Goal: Information Seeking & Learning: Learn about a topic

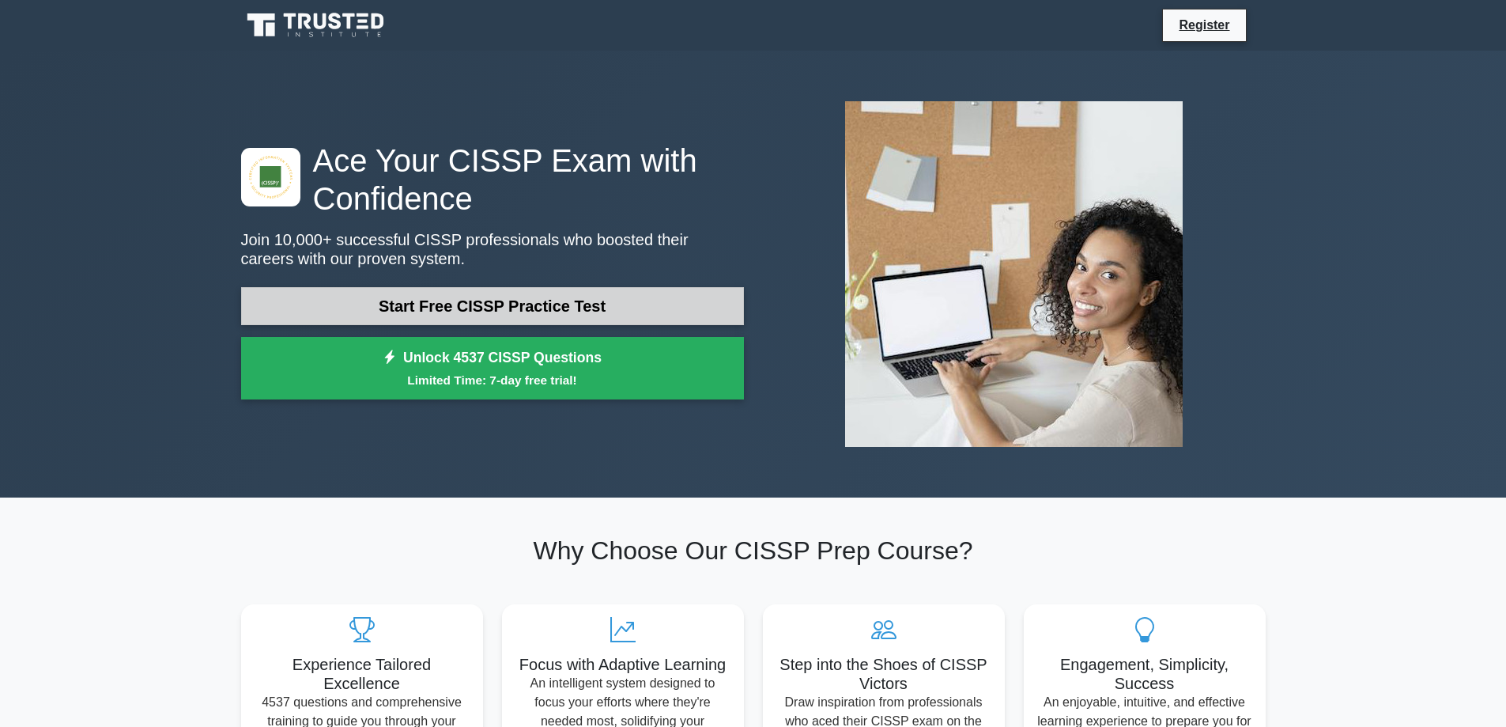
click at [542, 289] on link "Start Free CISSP Practice Test" at bounding box center [492, 306] width 503 height 38
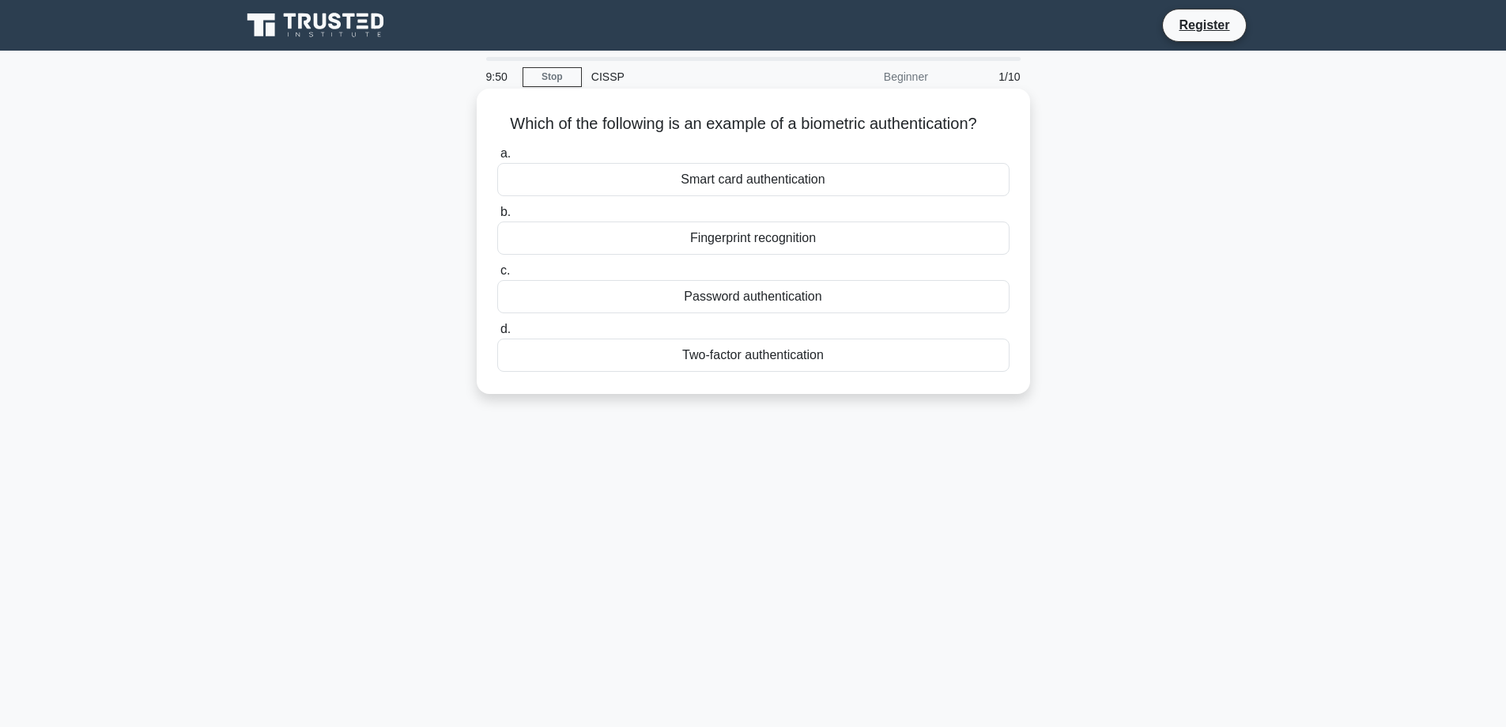
click at [783, 243] on div "Fingerprint recognition" at bounding box center [753, 237] width 512 height 33
click at [497, 217] on input "b. Fingerprint recognition" at bounding box center [497, 212] width 0 height 10
click at [777, 244] on div "Authentication" at bounding box center [753, 237] width 512 height 33
click at [497, 217] on input "b. Authentication" at bounding box center [497, 212] width 0 height 10
click at [763, 181] on div "Secure service" at bounding box center [753, 179] width 512 height 33
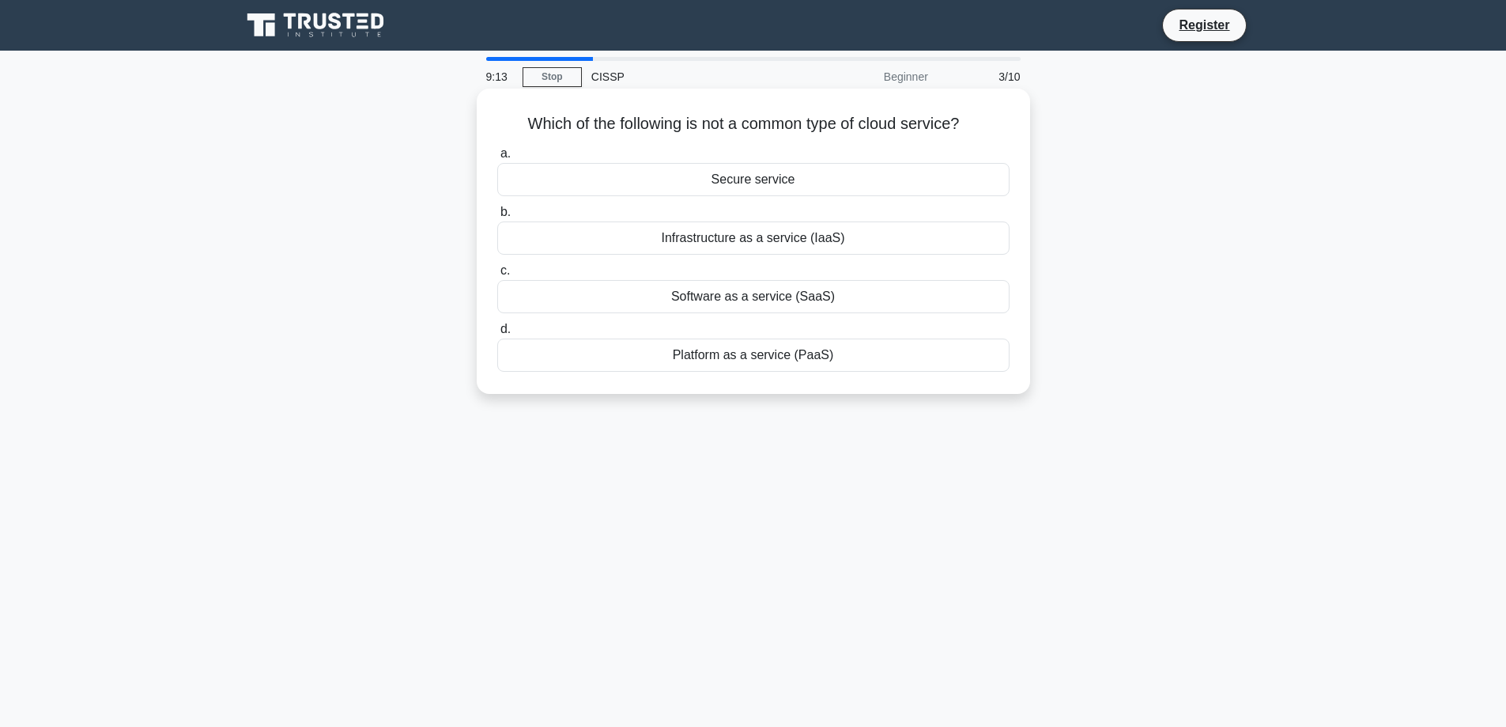
click at [497, 159] on input "a. Secure service" at bounding box center [497, 154] width 0 height 10
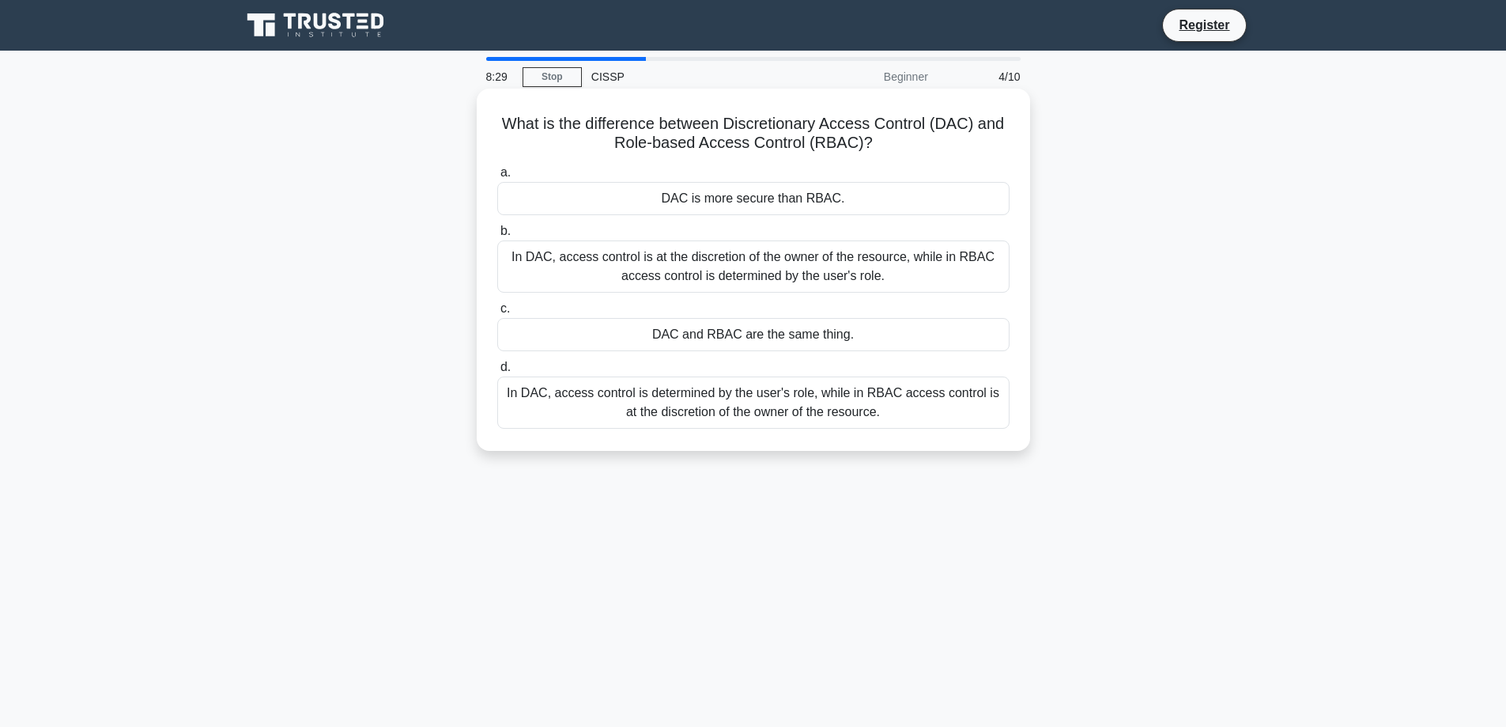
click at [863, 261] on div "In DAC, access control is at the discretion of the owner of the resource, while…" at bounding box center [753, 266] width 512 height 52
click at [497, 236] on input "b. In DAC, access control is at the discretion of the owner of the resource, wh…" at bounding box center [497, 231] width 0 height 10
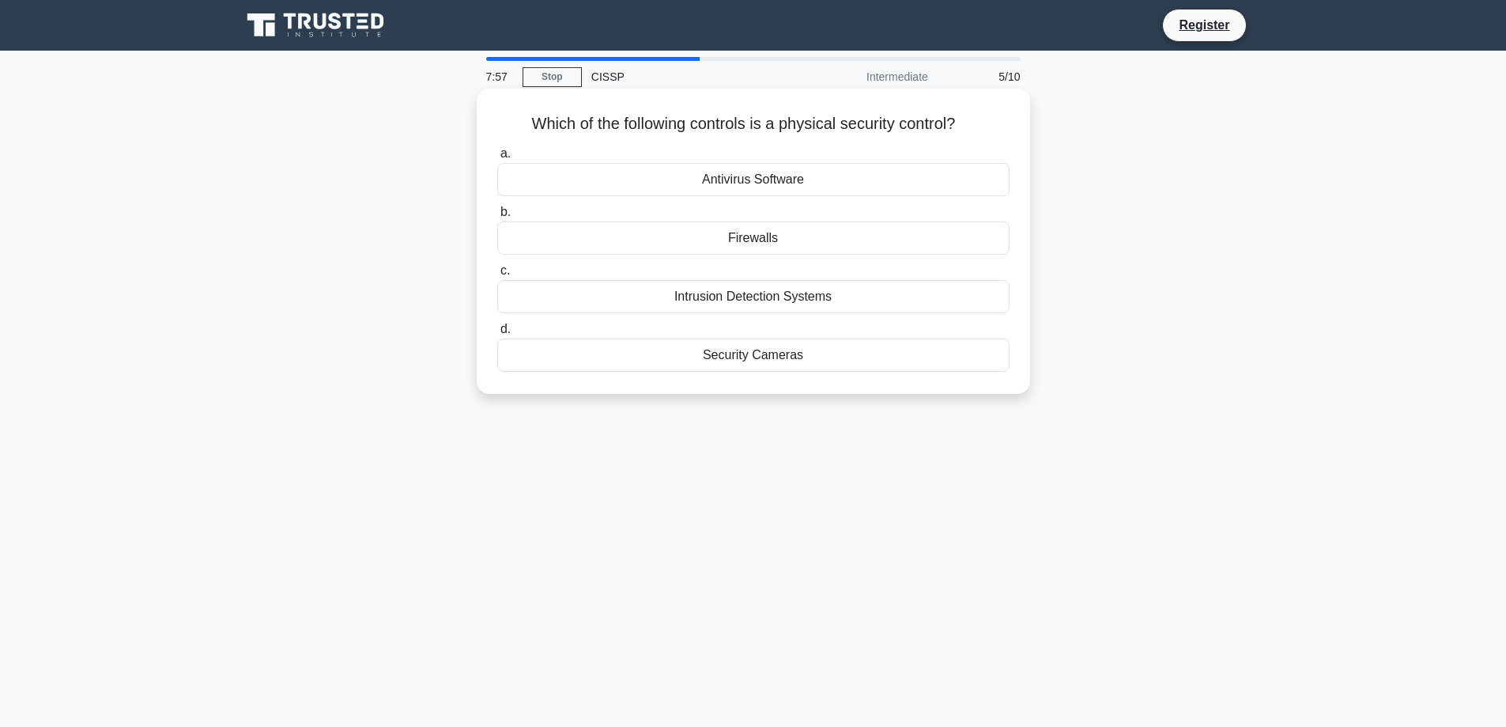
click at [778, 356] on div "Security Cameras" at bounding box center [753, 354] width 512 height 33
click at [497, 334] on input "d. Security Cameras" at bounding box center [497, 329] width 0 height 10
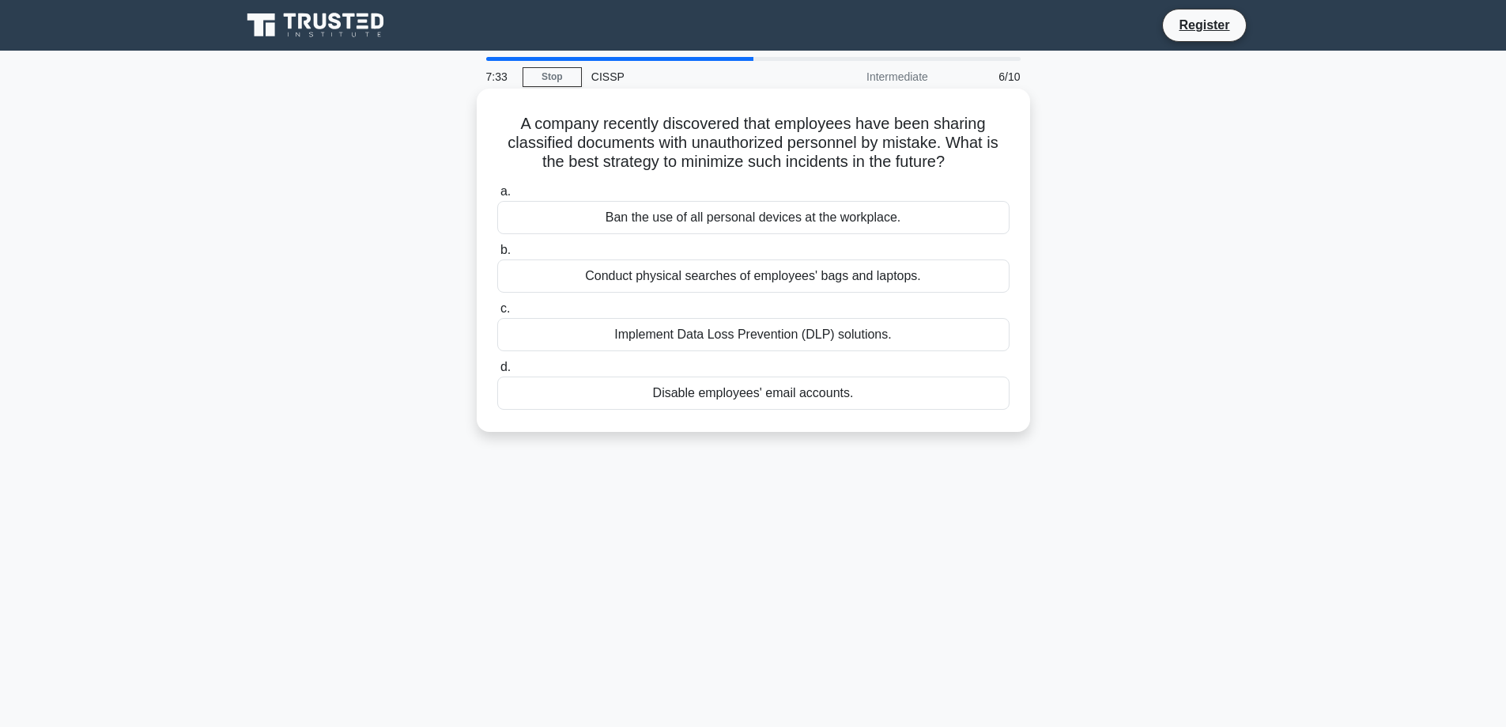
click at [851, 334] on div "Implement Data Loss Prevention (DLP) solutions." at bounding box center [753, 334] width 512 height 33
click at [497, 314] on input "c. Implement Data Loss Prevention (DLP) solutions." at bounding box center [497, 309] width 0 height 10
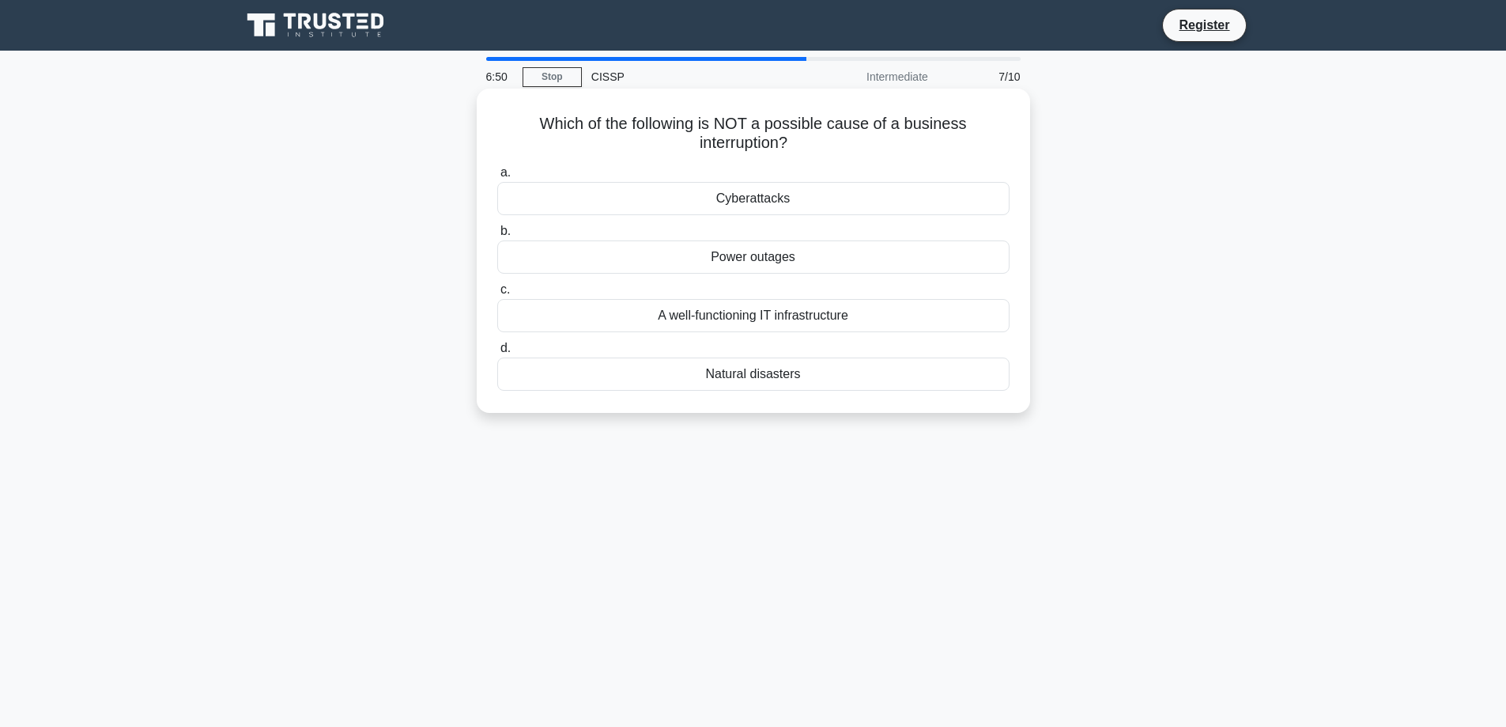
click at [768, 317] on div "A well-functioning IT infrastructure" at bounding box center [753, 315] width 512 height 33
click at [497, 295] on input "c. A well-functioning IT infrastructure" at bounding box center [497, 290] width 0 height 10
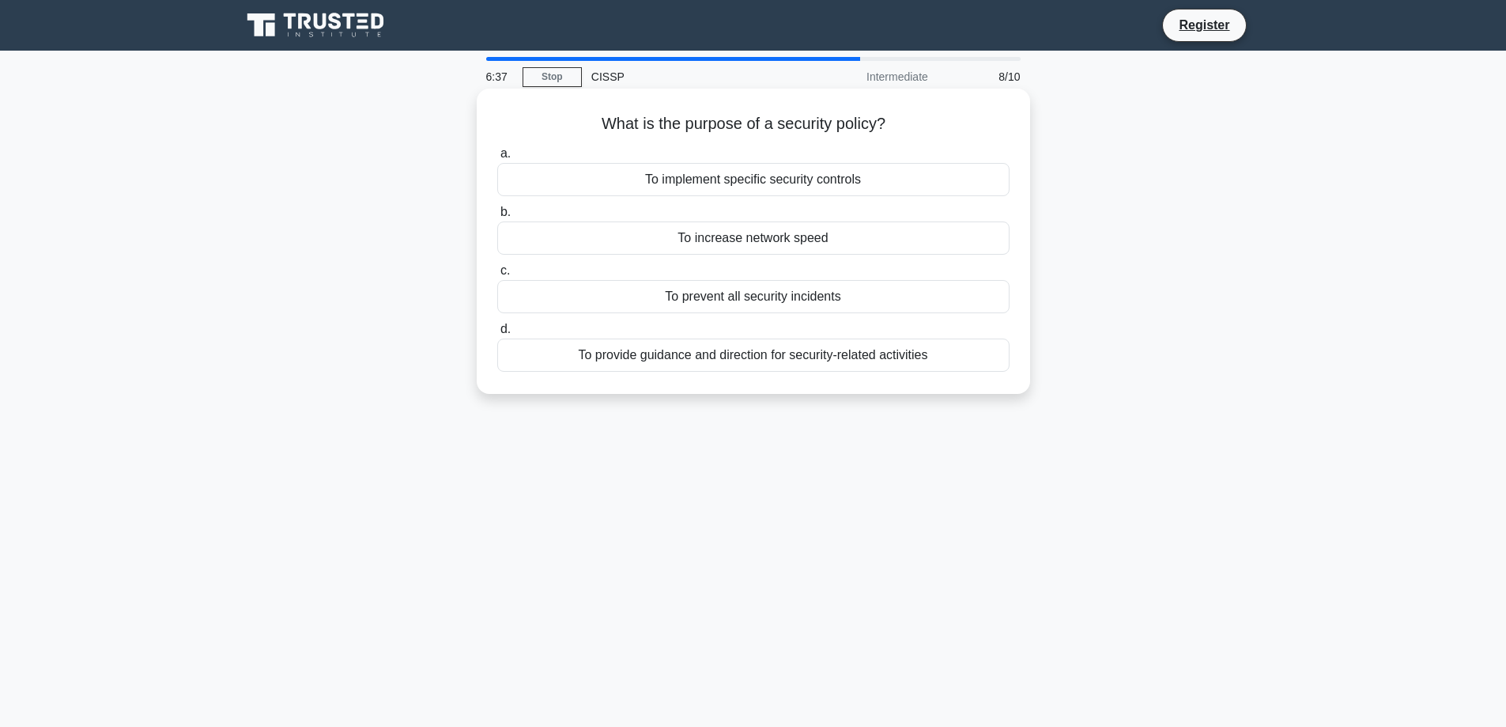
click at [910, 355] on div "To provide guidance and direction for security-related activities" at bounding box center [753, 354] width 512 height 33
click at [497, 334] on input "d. To provide guidance and direction for security-related activities" at bounding box center [497, 329] width 0 height 10
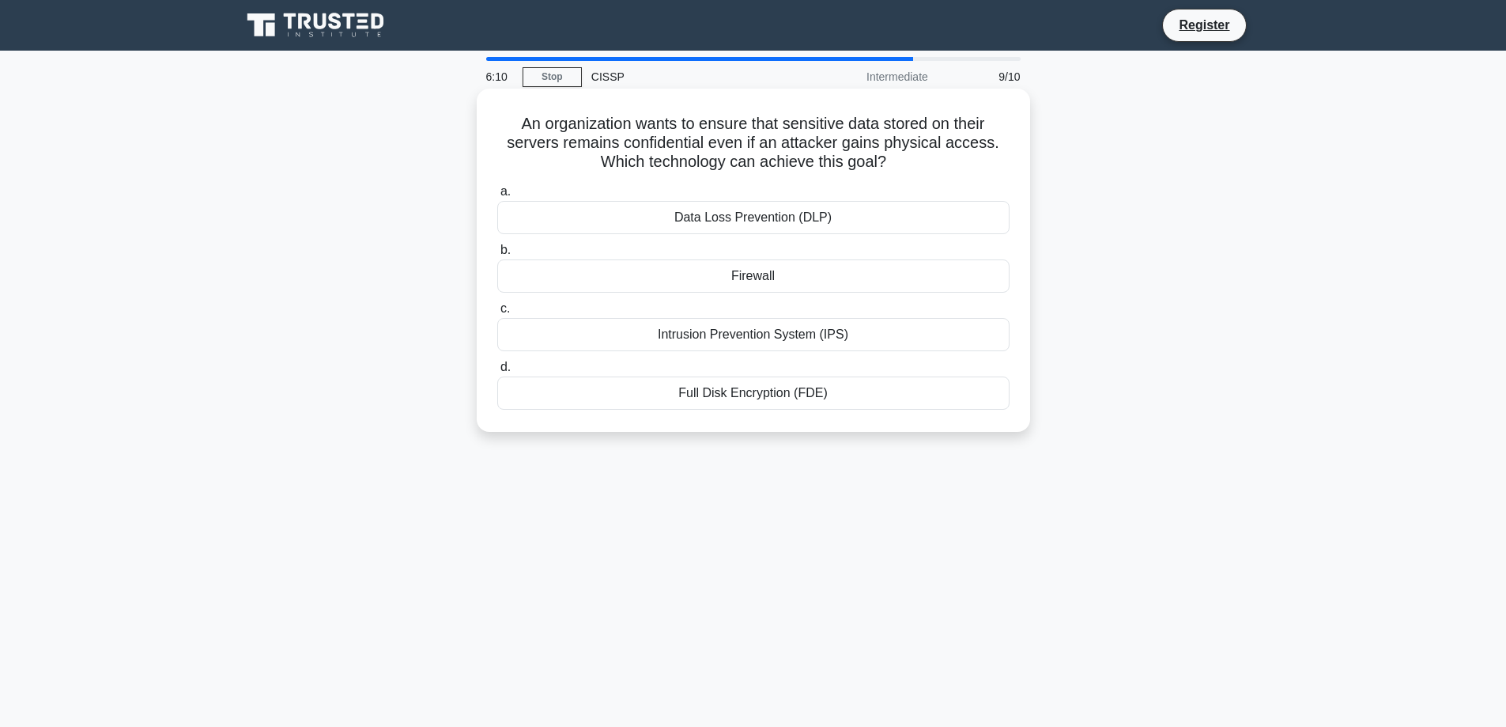
click at [793, 388] on div "Full Disk Encryption (FDE)" at bounding box center [753, 392] width 512 height 33
click at [497, 372] on input "d. Full Disk Encryption (FDE)" at bounding box center [497, 367] width 0 height 10
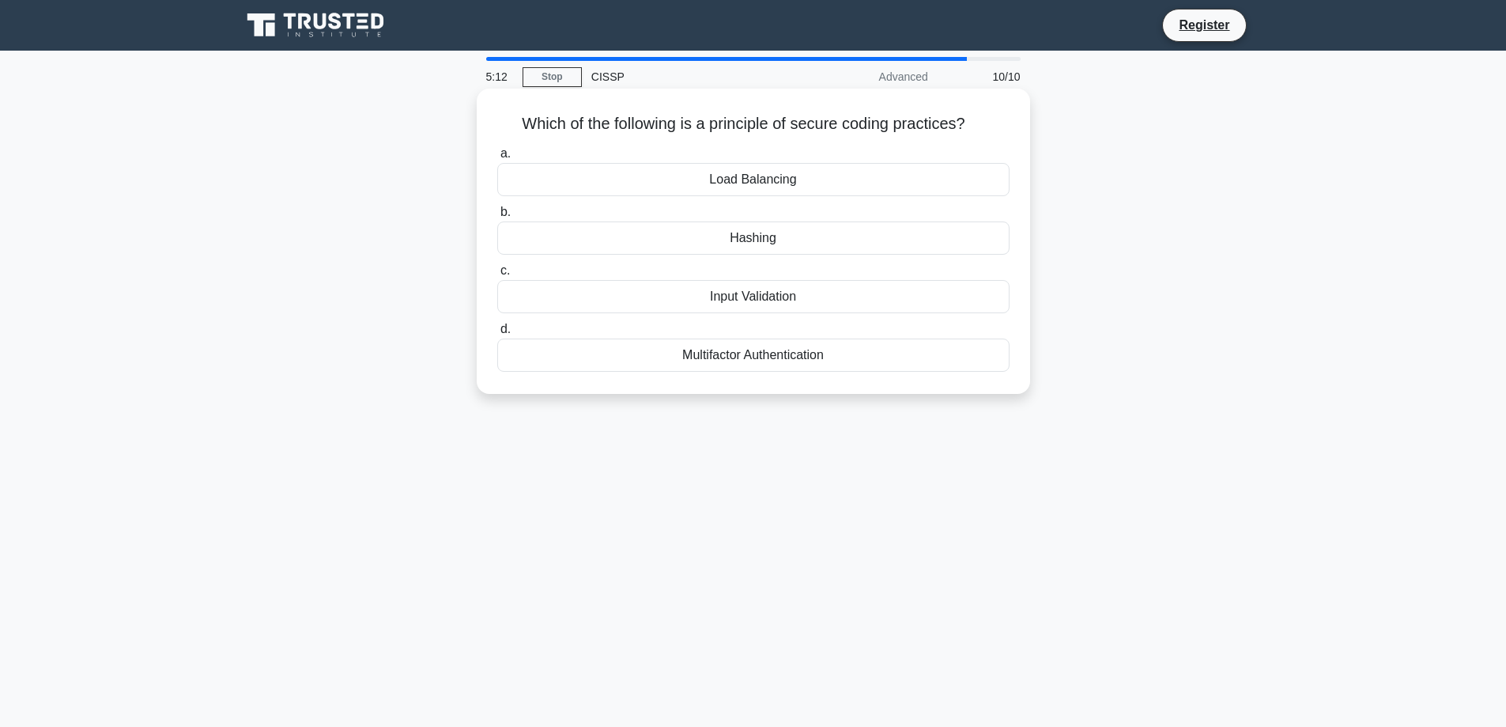
click at [751, 296] on div "Input Validation" at bounding box center [753, 296] width 512 height 33
click at [497, 276] on input "c. Input Validation" at bounding box center [497, 271] width 0 height 10
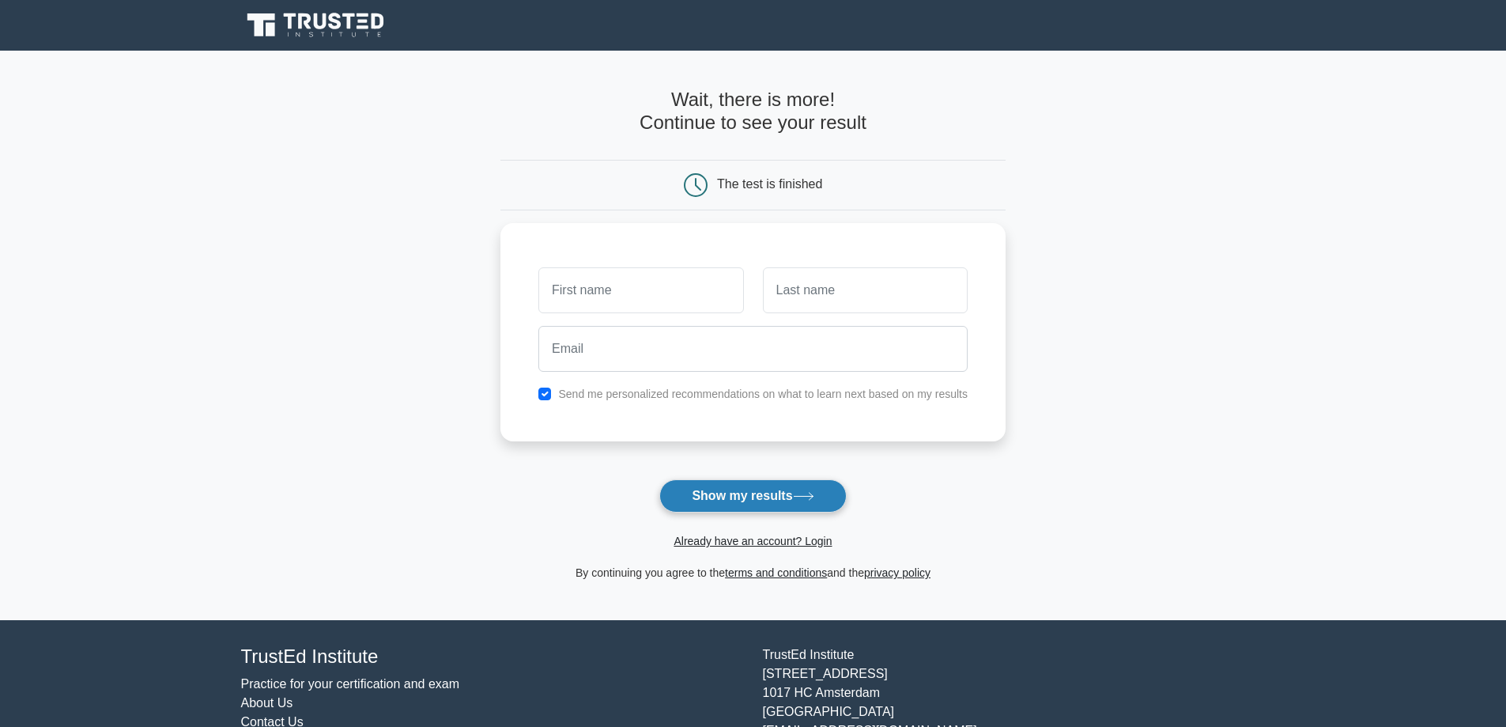
click at [814, 493] on icon at bounding box center [803, 496] width 21 height 9
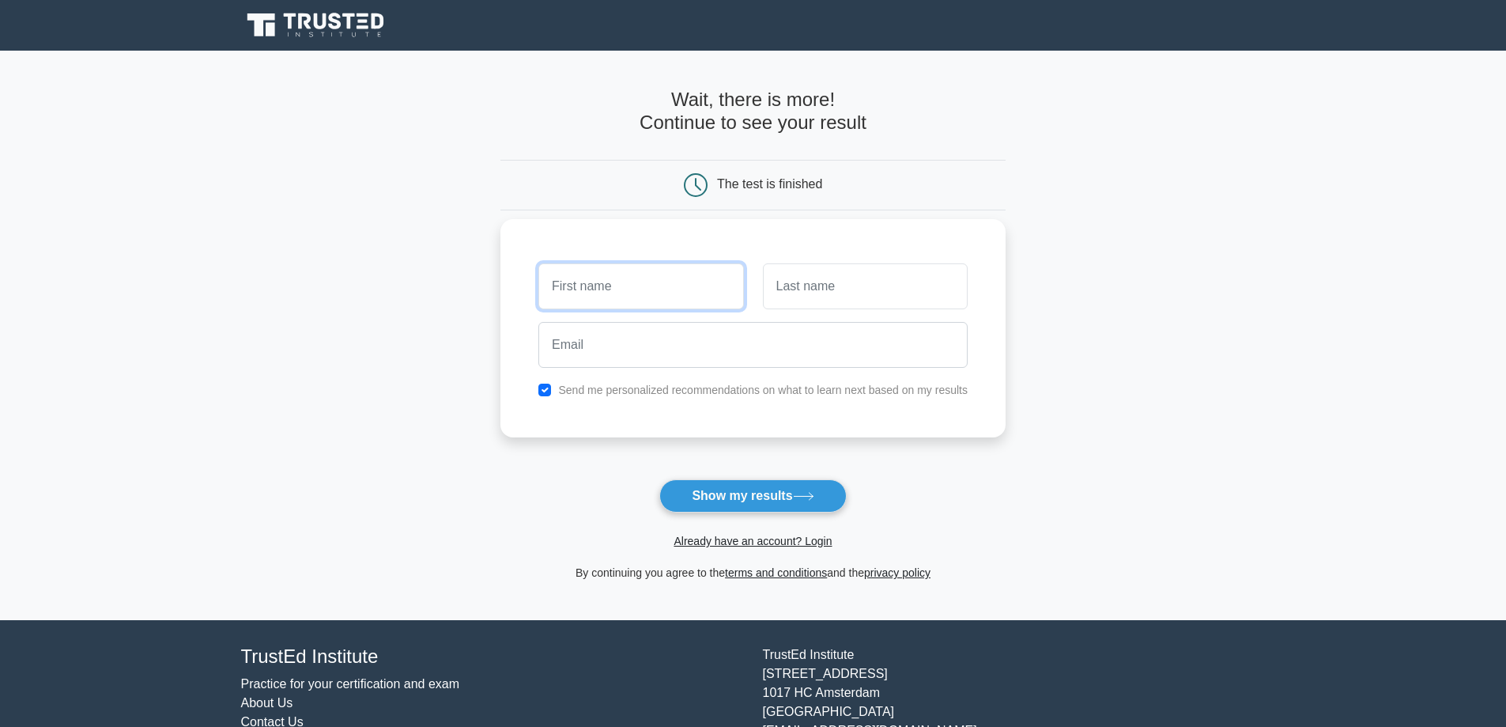
click at [614, 281] on input "text" at bounding box center [640, 286] width 205 height 46
type input "dgg"
click at [820, 284] on input "text" at bounding box center [865, 286] width 205 height 46
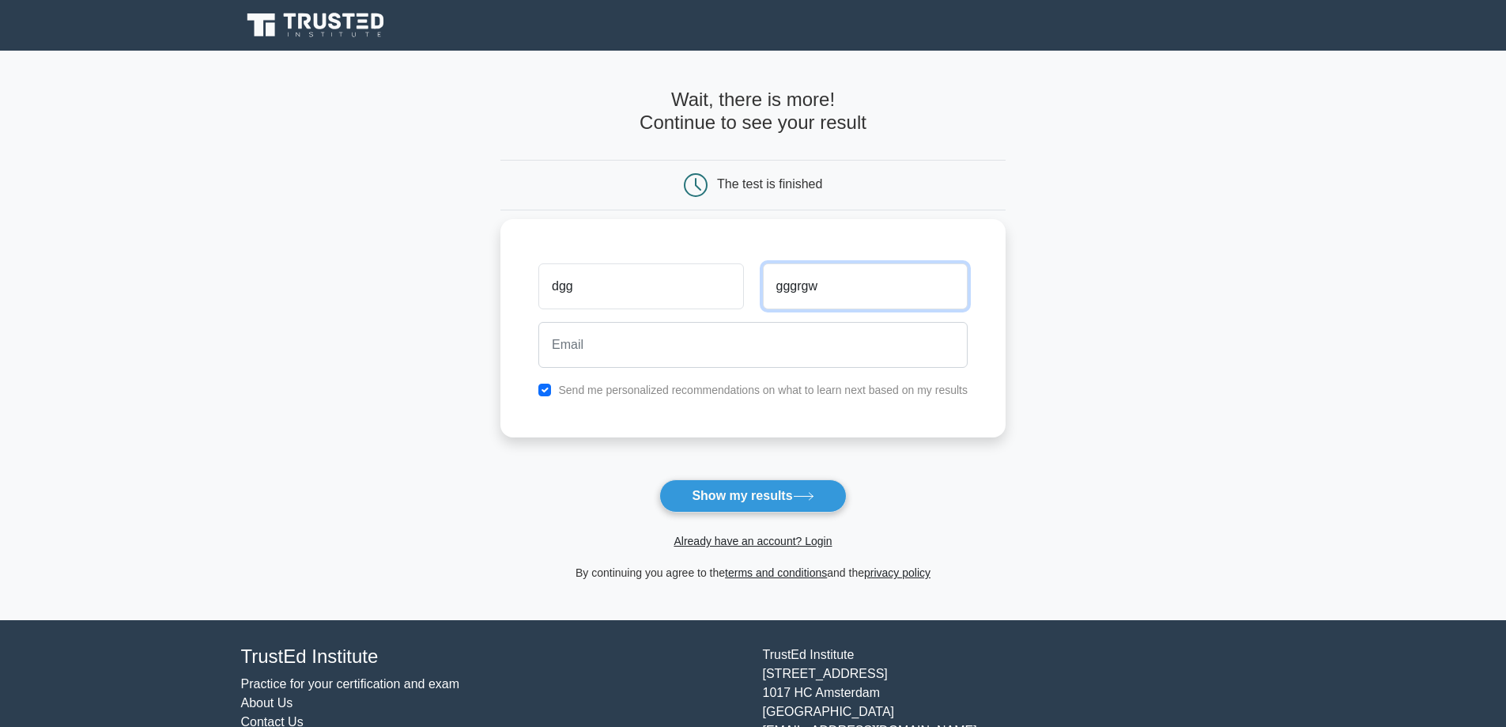
type input "gggrgw"
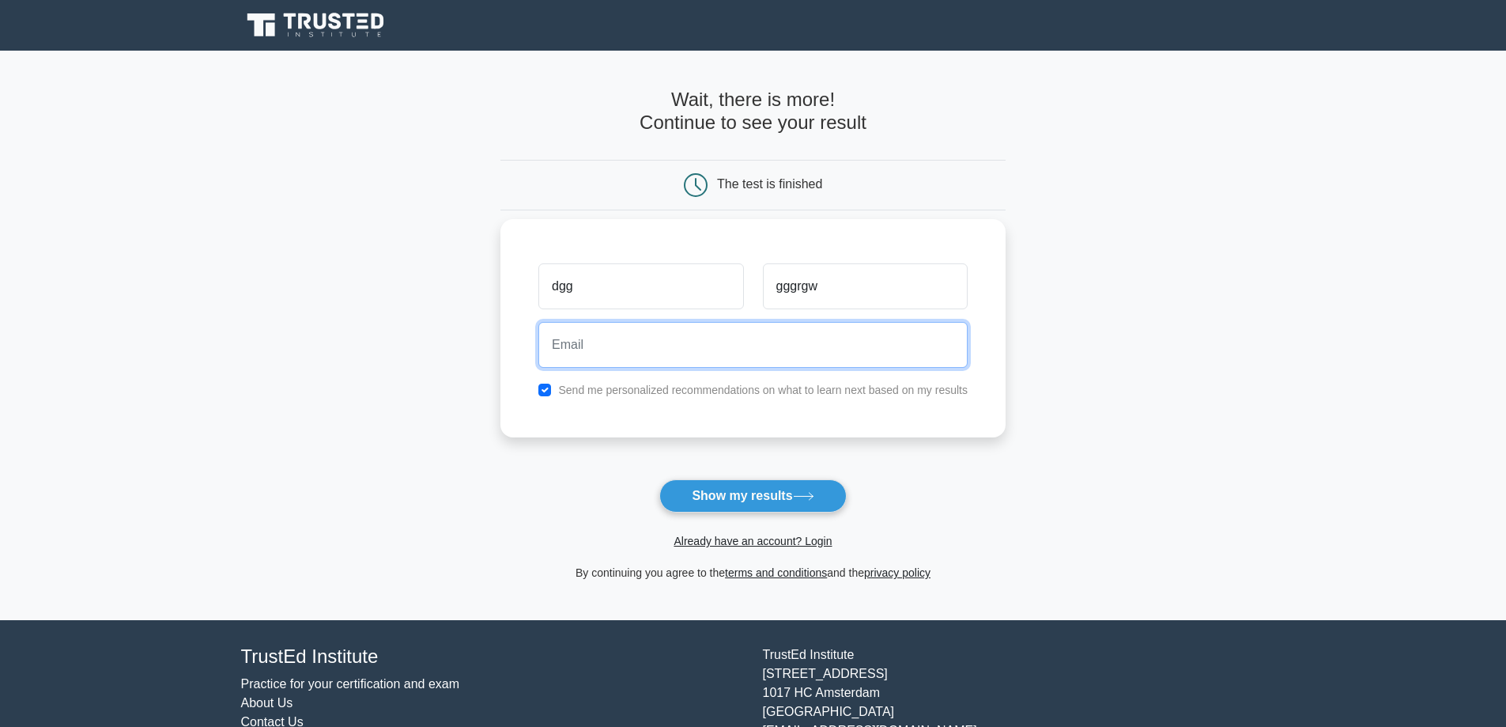
click at [644, 342] on input "email" at bounding box center [752, 345] width 429 height 46
type input "[EMAIL_ADDRESS][DOMAIN_NAME]"
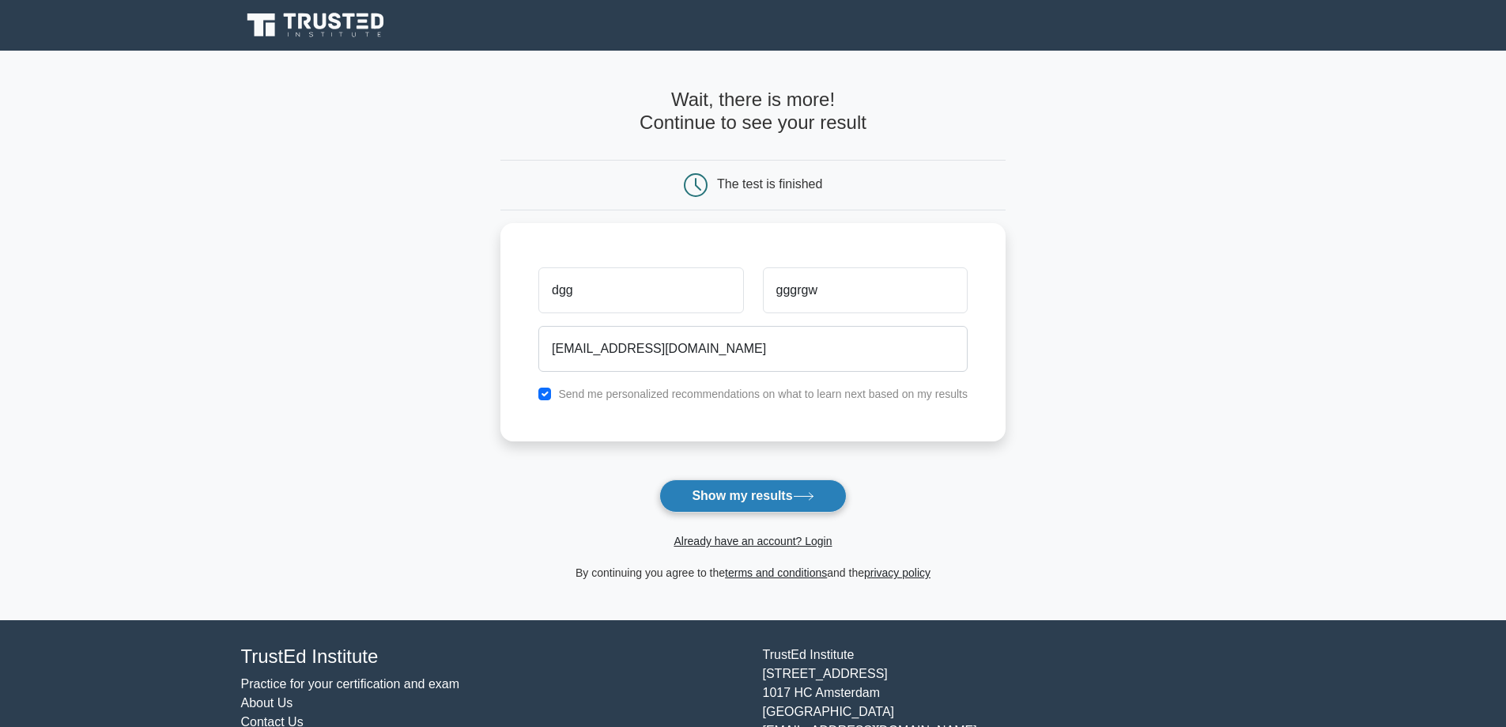
click at [791, 497] on button "Show my results" at bounding box center [752, 495] width 187 height 33
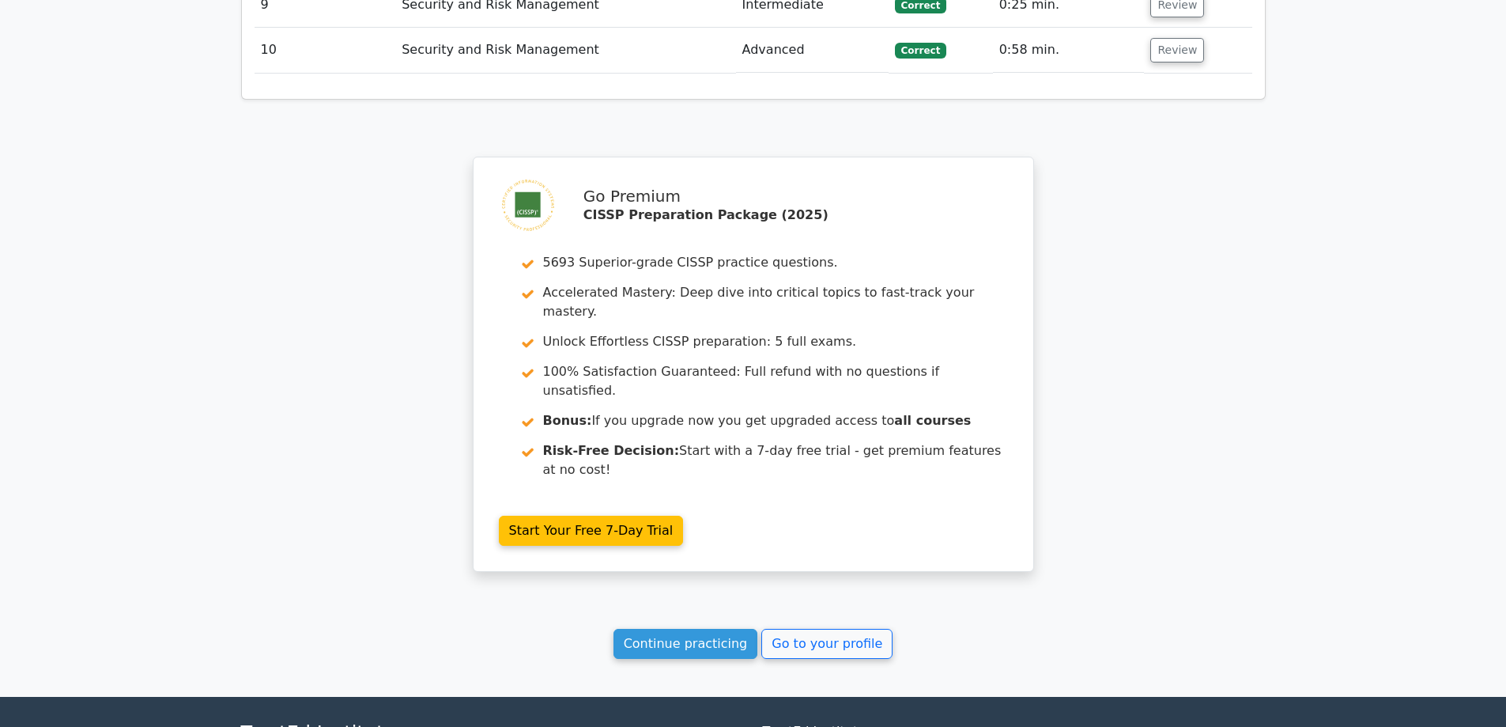
scroll to position [2192, 0]
